Goal: Information Seeking & Learning: Learn about a topic

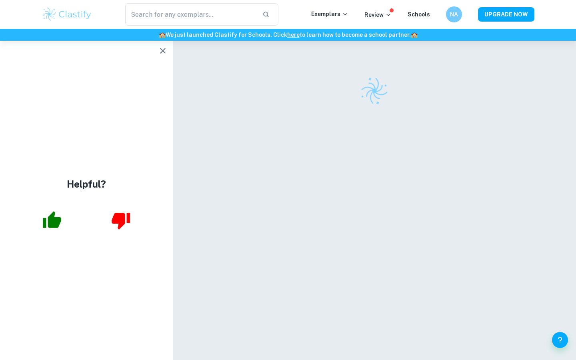
click at [162, 52] on icon "button" at bounding box center [163, 51] width 6 height 6
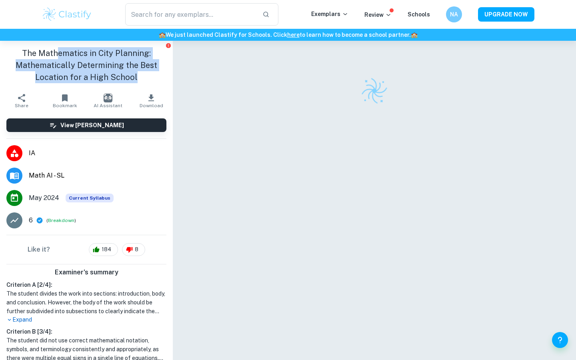
drag, startPoint x: 138, startPoint y: 76, endPoint x: 57, endPoint y: 54, distance: 83.5
click at [57, 54] on h1 "The Mathematics in City Planning: Mathematically Determining the Best Location …" at bounding box center [86, 65] width 160 height 36
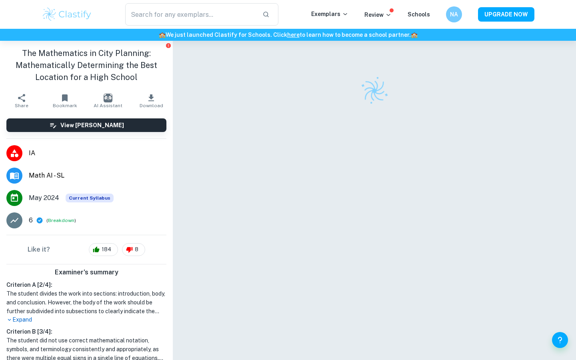
click at [28, 51] on h1 "The Mathematics in City Planning: Mathematically Determining the Best Location …" at bounding box center [86, 65] width 160 height 36
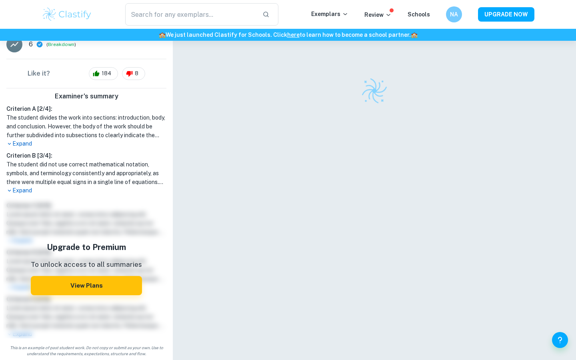
scroll to position [176, 0]
click at [24, 190] on p "Expand" at bounding box center [86, 191] width 160 height 8
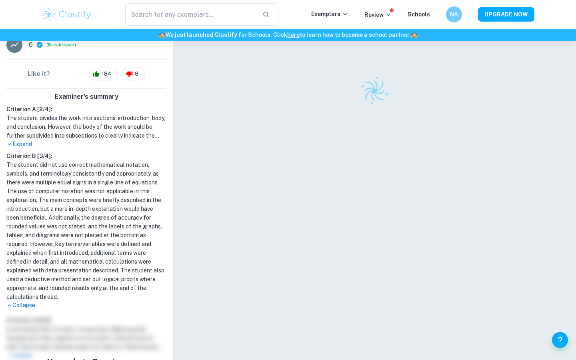
click at [23, 144] on p "Expand" at bounding box center [86, 144] width 160 height 8
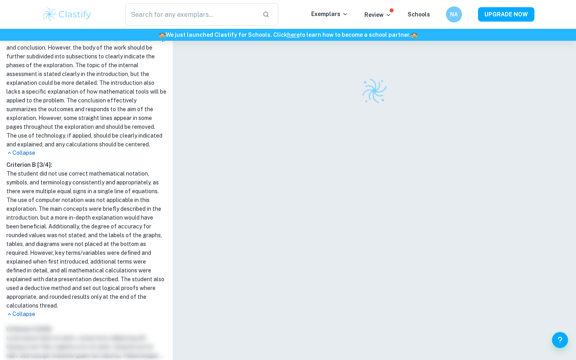
scroll to position [0, 0]
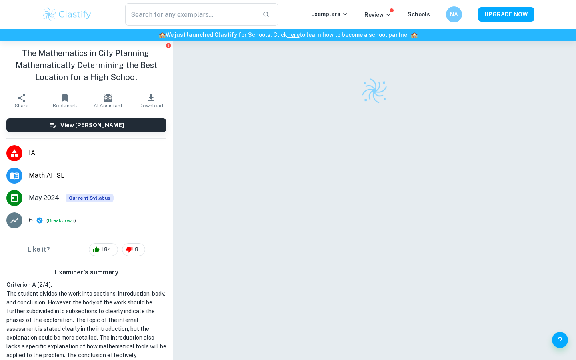
click at [292, 36] on link "here" at bounding box center [293, 35] width 12 height 6
